Goal: Find specific page/section: Find specific page/section

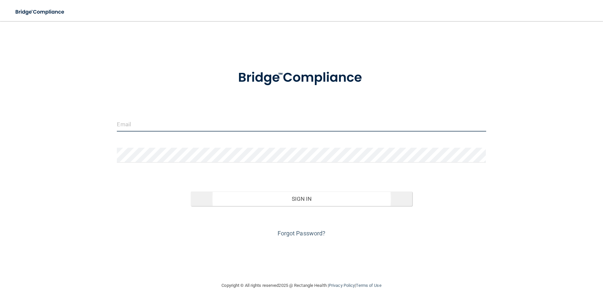
type input "[EMAIL_ADDRESS][DOMAIN_NAME]"
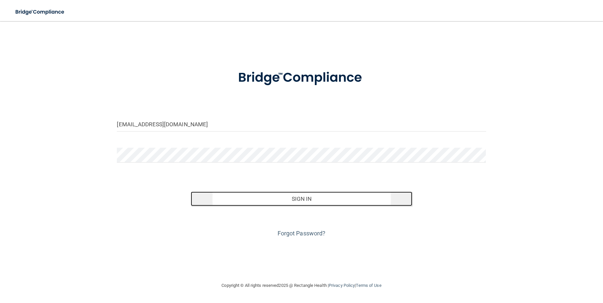
click at [225, 198] on button "Sign In" at bounding box center [301, 199] width 221 height 15
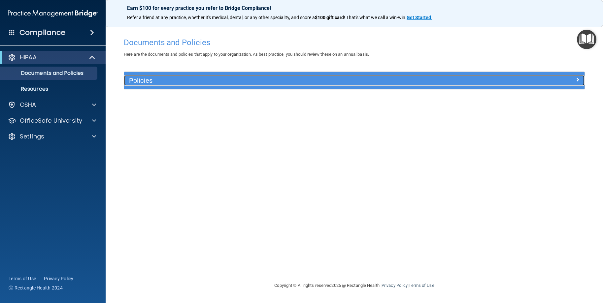
click at [151, 79] on h5 "Policies" at bounding box center [296, 80] width 335 height 7
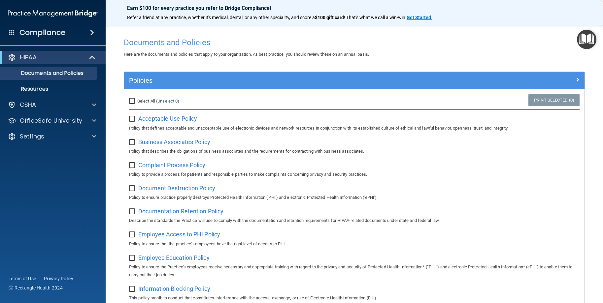
click at [134, 117] on input "checkbox" at bounding box center [133, 119] width 8 height 5
checkbox input "true"
click at [130, 145] on input "checkbox" at bounding box center [133, 142] width 8 height 5
checkbox input "true"
click at [130, 166] on input "checkbox" at bounding box center [133, 165] width 8 height 5
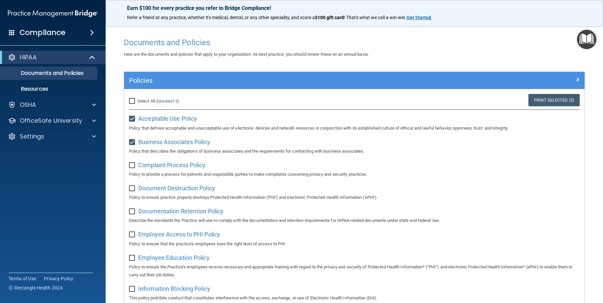
checkbox input "true"
click at [133, 189] on input "checkbox" at bounding box center [133, 188] width 8 height 5
checkbox input "true"
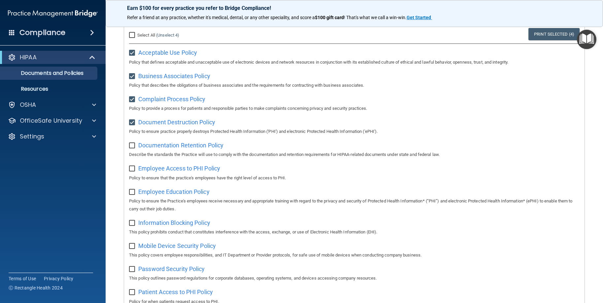
click at [131, 151] on div "Documentation Retention Policy Describe the standards the Practice will use to …" at bounding box center [354, 149] width 451 height 19
click at [131, 169] on input "checkbox" at bounding box center [133, 168] width 8 height 5
checkbox input "true"
click at [130, 149] on input "checkbox" at bounding box center [133, 145] width 8 height 5
checkbox input "true"
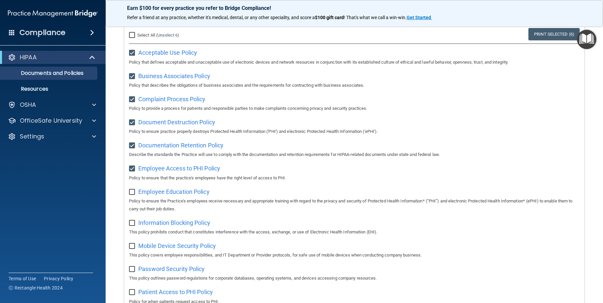
click at [130, 195] on input "checkbox" at bounding box center [133, 192] width 8 height 5
checkbox input "true"
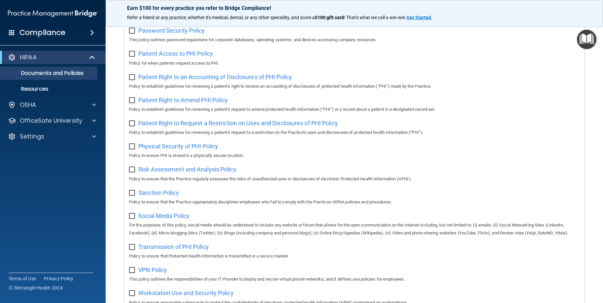
scroll to position [301, 0]
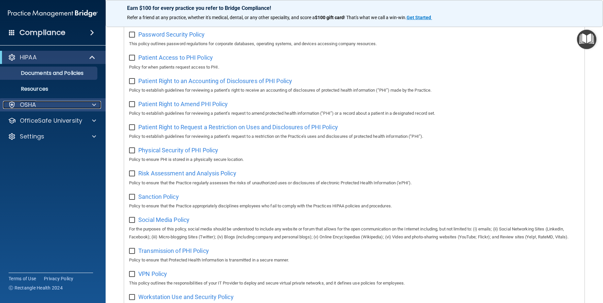
click at [61, 107] on div "OSHA" at bounding box center [44, 105] width 82 height 8
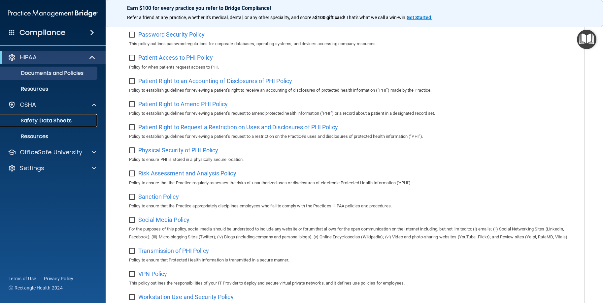
click at [72, 117] on link "Safety Data Sheets" at bounding box center [45, 120] width 104 height 13
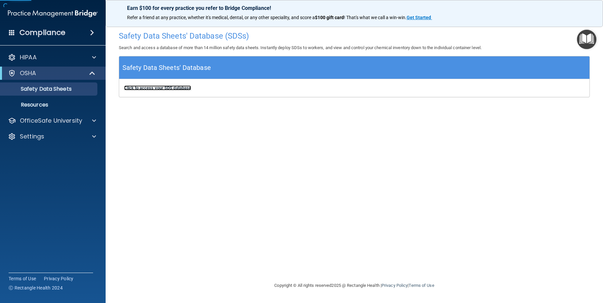
click at [182, 88] on b "Click to access your SDS database" at bounding box center [157, 87] width 67 height 5
click at [27, 103] on p "Resources" at bounding box center [49, 105] width 90 height 7
